Goal: Information Seeking & Learning: Learn about a topic

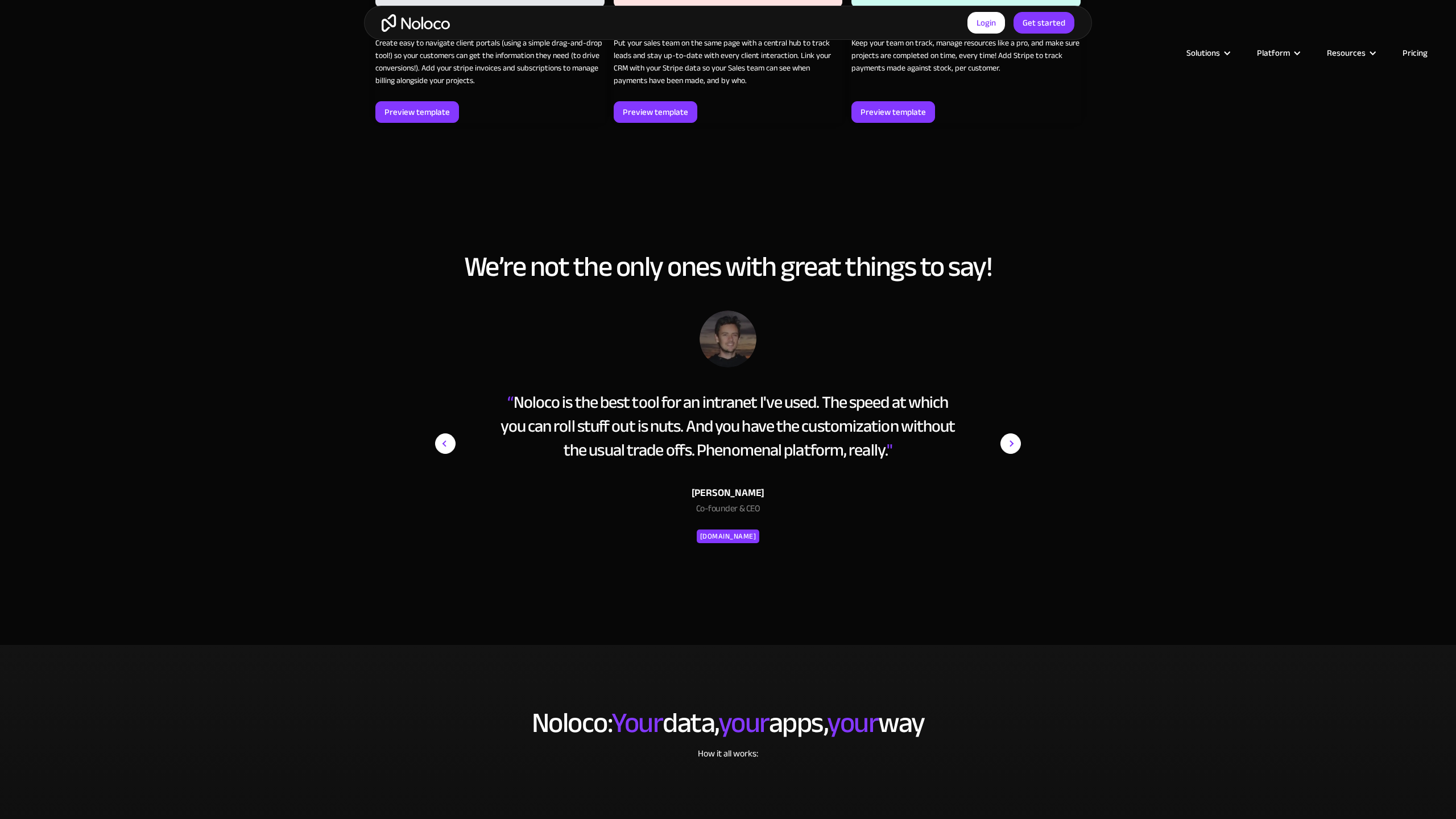
scroll to position [2210, 0]
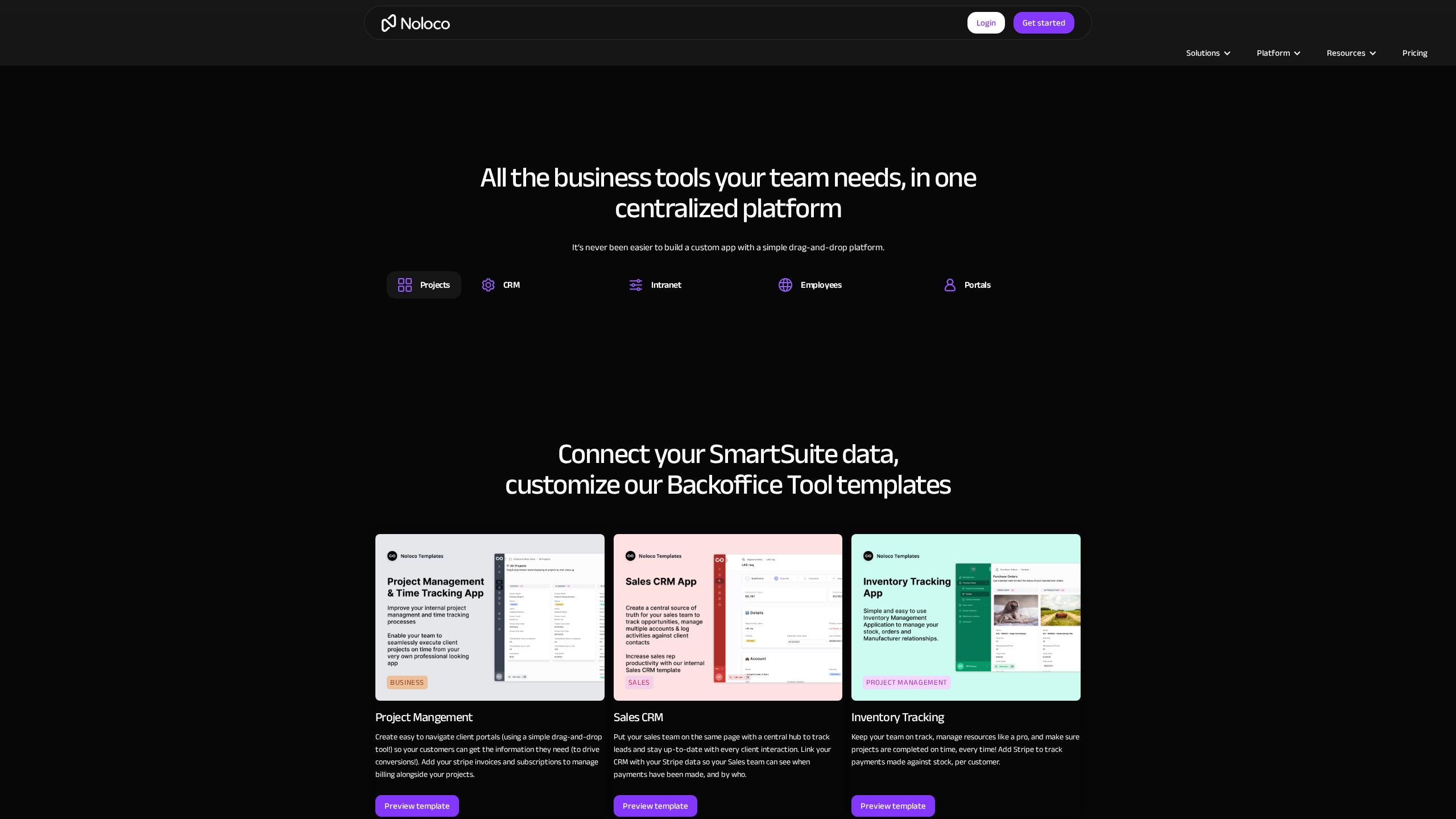
scroll to position [1461, 0]
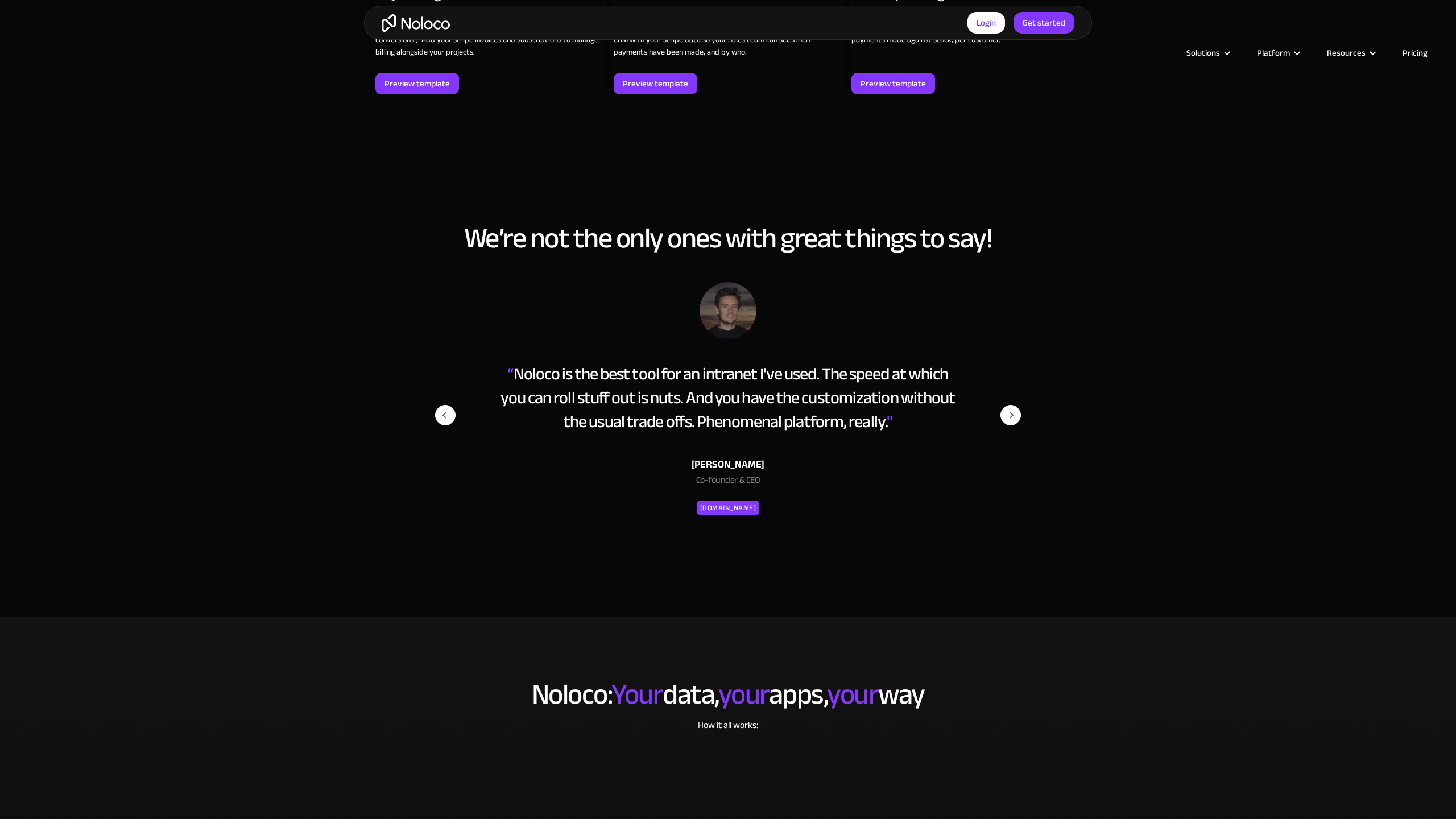
scroll to position [2211, 0]
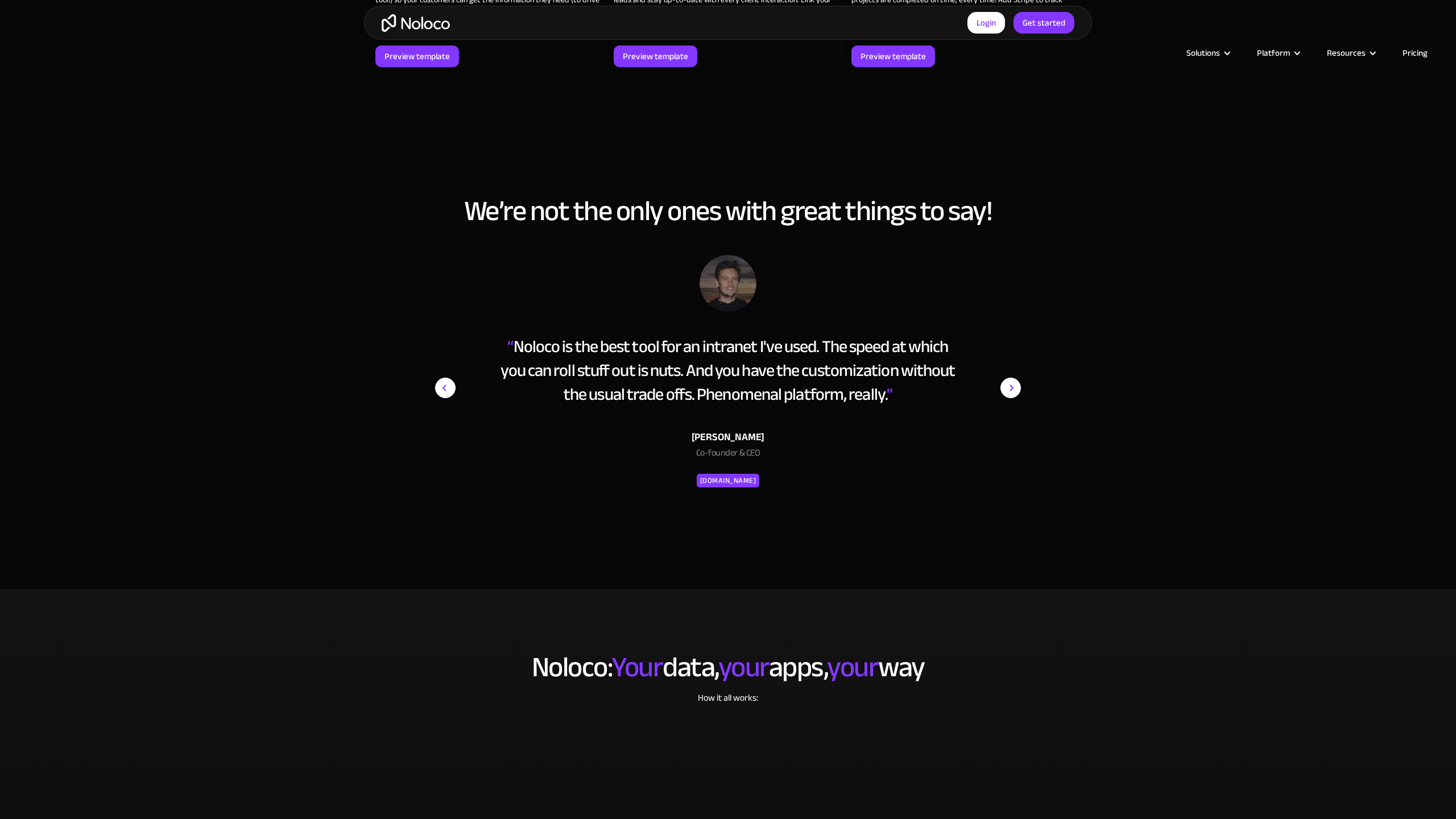
scroll to position [2211, 0]
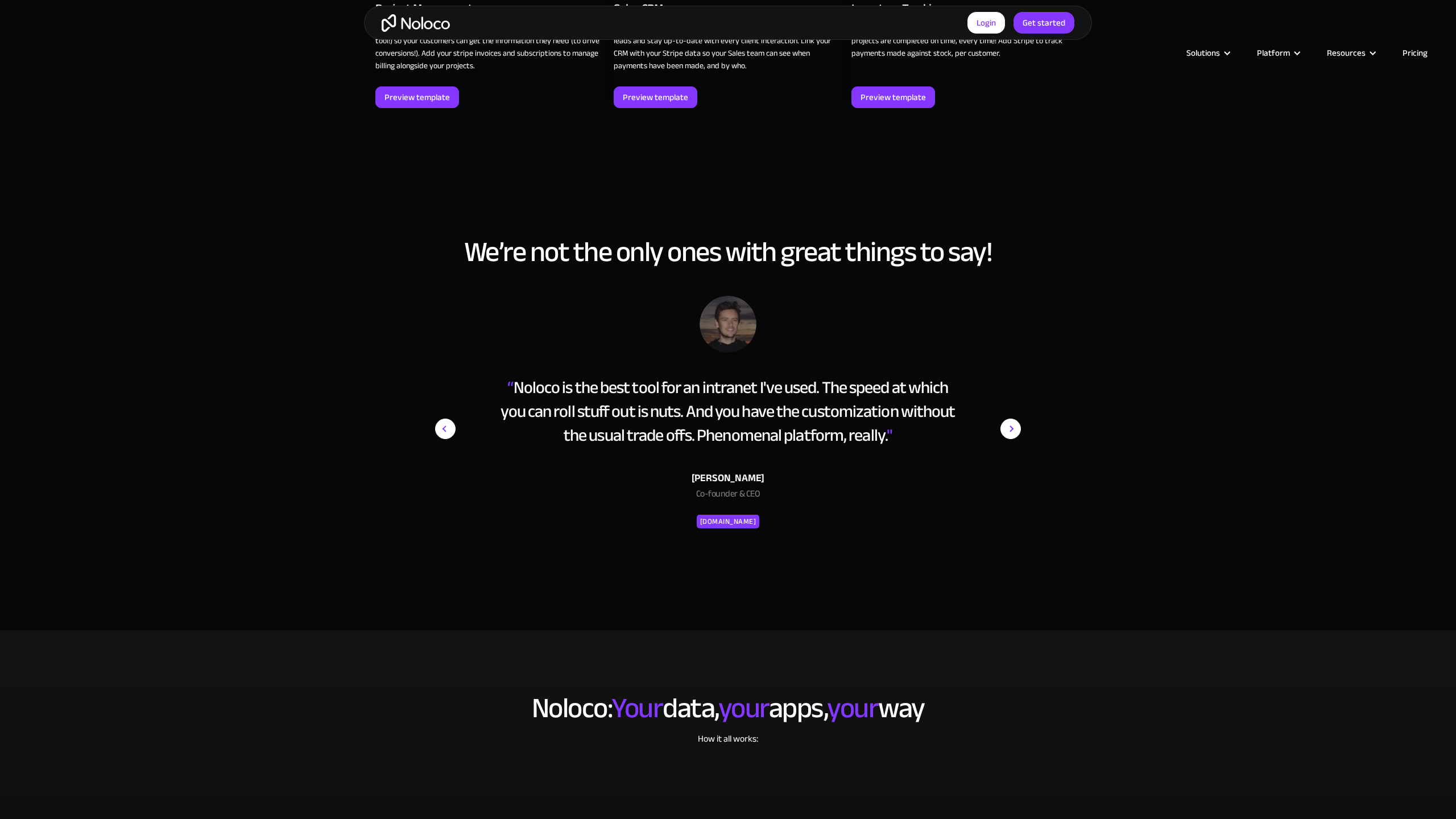
scroll to position [2211, 0]
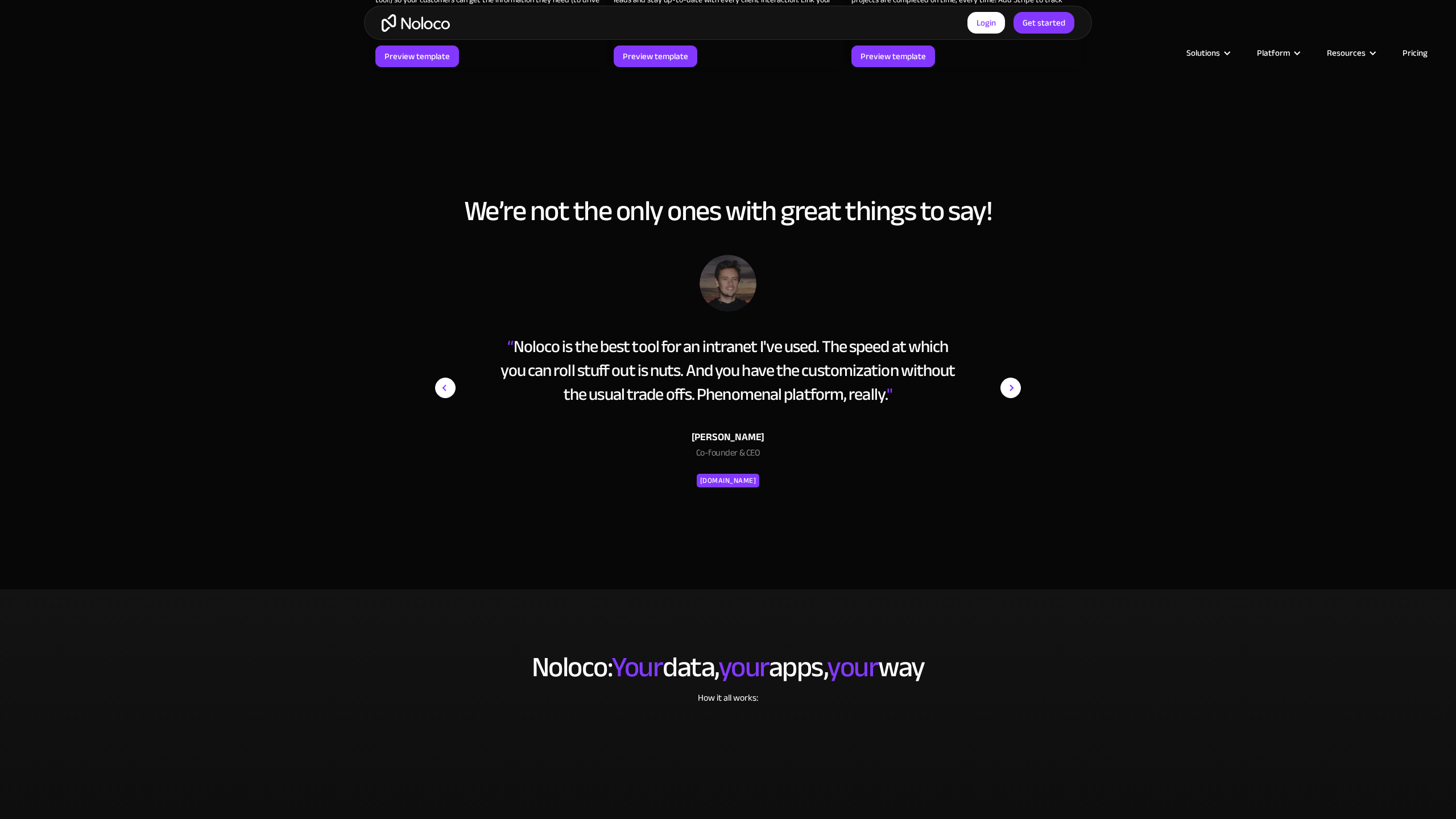
scroll to position [2211, 0]
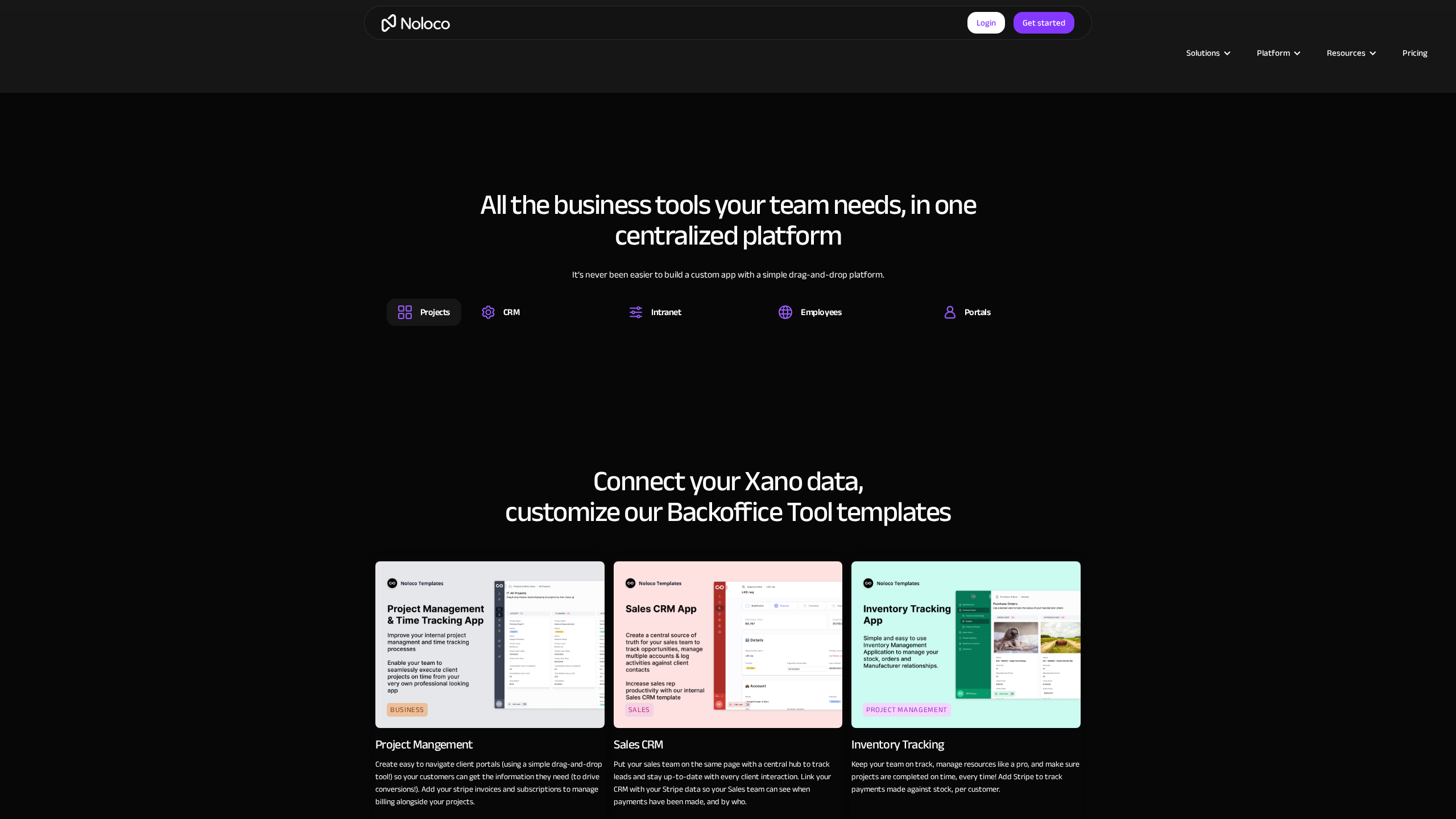
scroll to position [2211, 0]
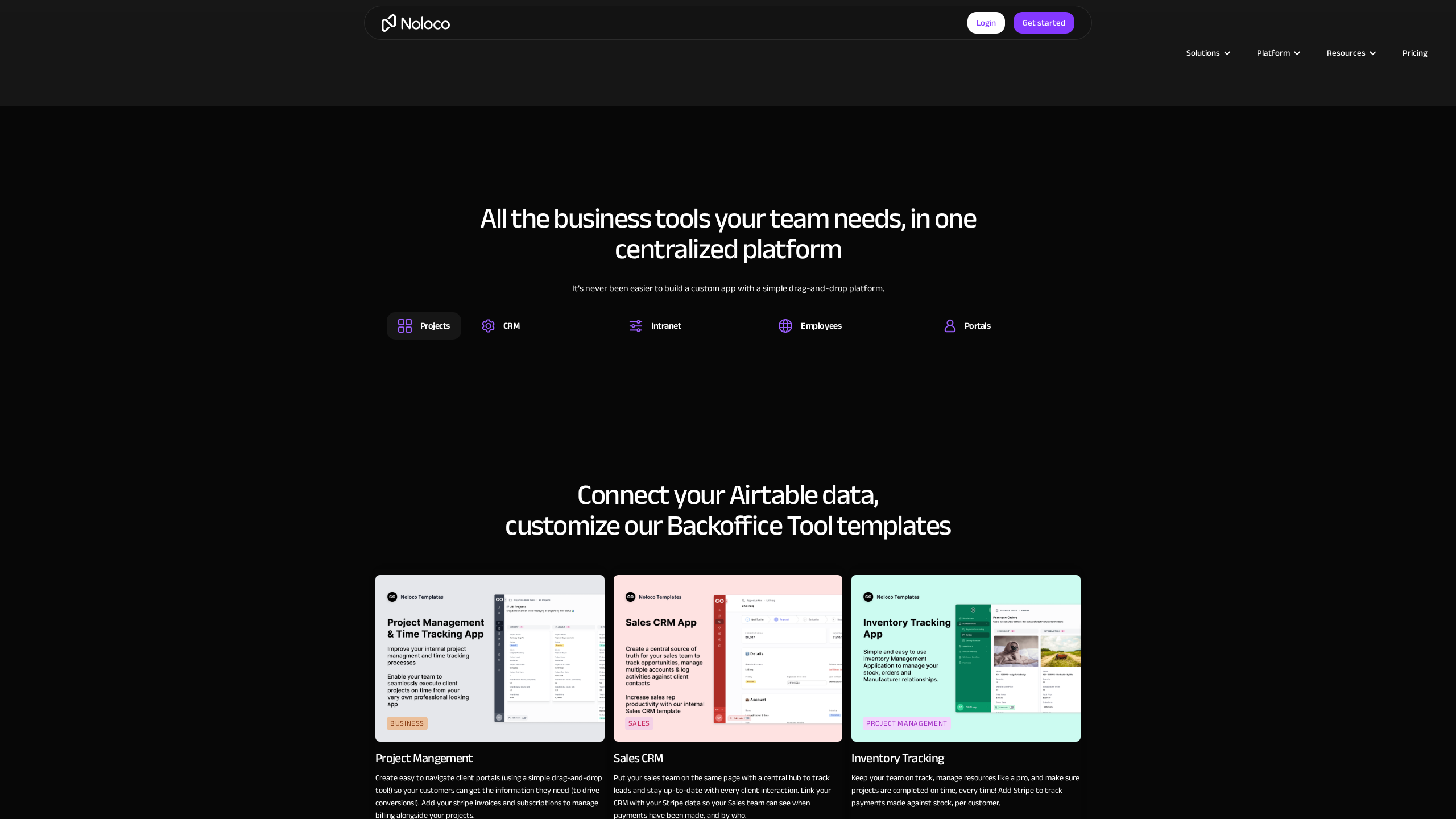
scroll to position [1461, 0]
